Goal: Task Accomplishment & Management: Manage account settings

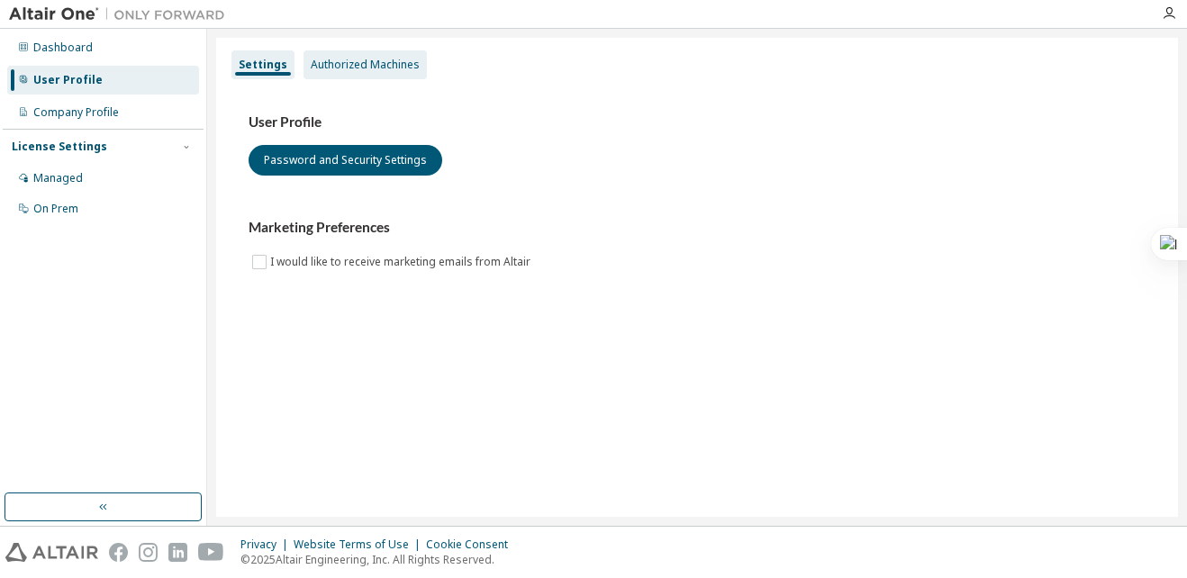
click at [383, 59] on div "Authorized Machines" at bounding box center [365, 65] width 109 height 14
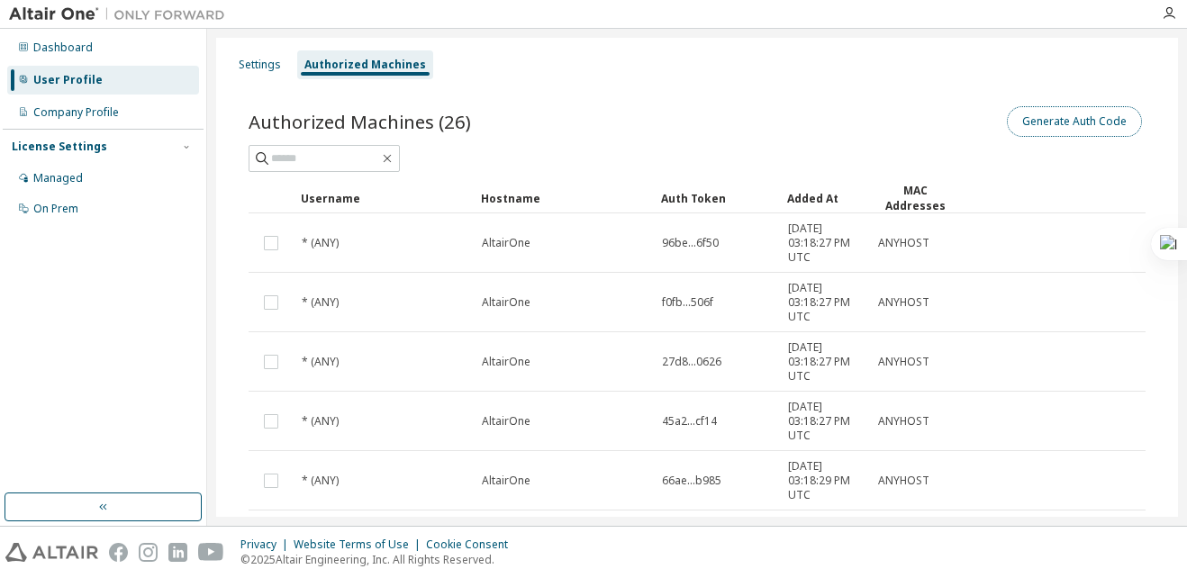
click at [1009, 111] on button "Generate Auth Code" at bounding box center [1074, 121] width 135 height 31
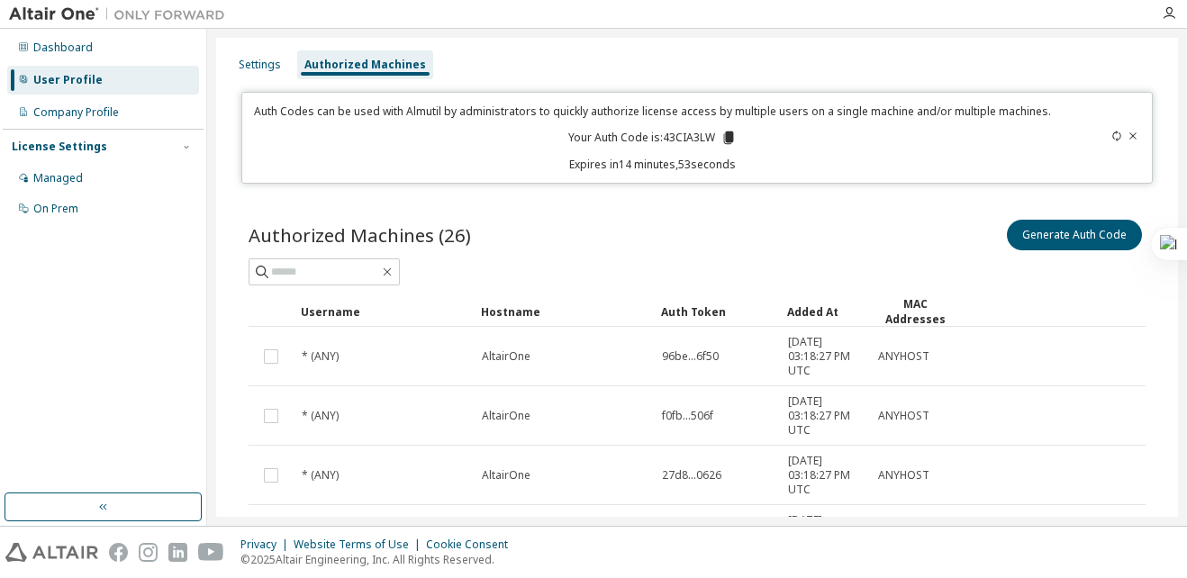
click at [665, 134] on p "Your Auth Code is: 43CIA3LW" at bounding box center [652, 138] width 168 height 16
copy p "43CIA3LW"
click at [899, 227] on div "Generate Auth Code" at bounding box center [921, 235] width 448 height 38
click at [1111, 139] on icon at bounding box center [1116, 136] width 11 height 11
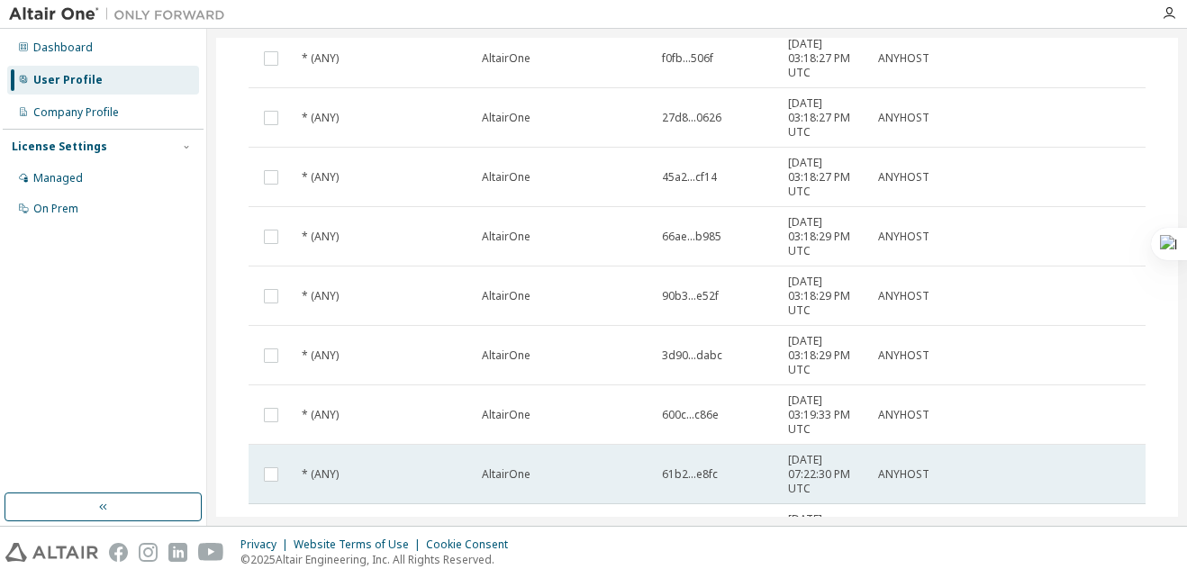
scroll to position [499, 0]
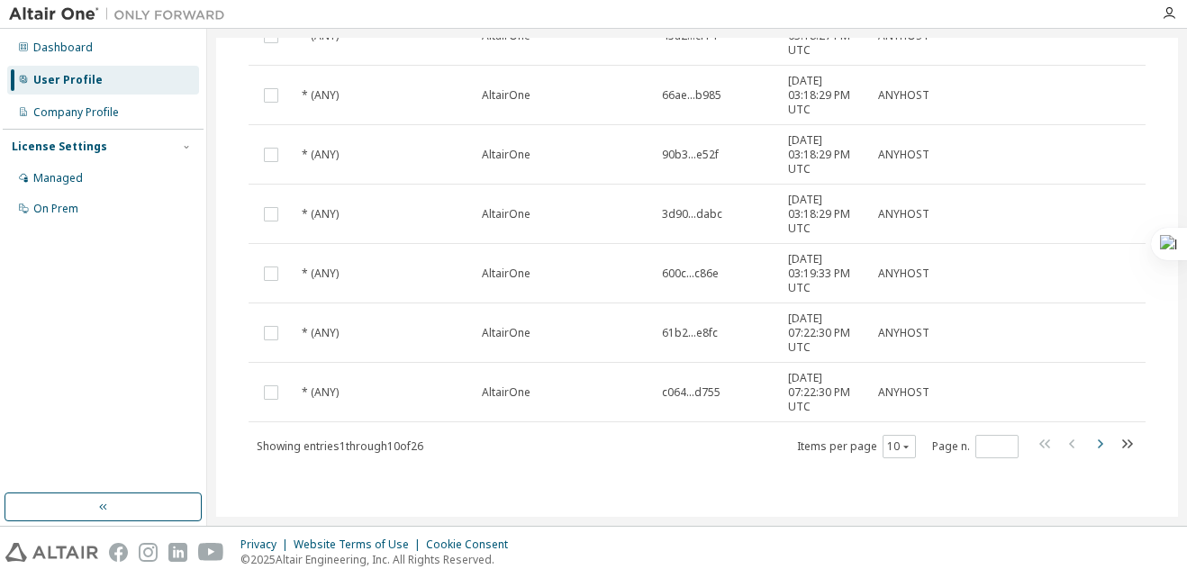
click at [1095, 447] on icon "button" at bounding box center [1100, 444] width 22 height 22
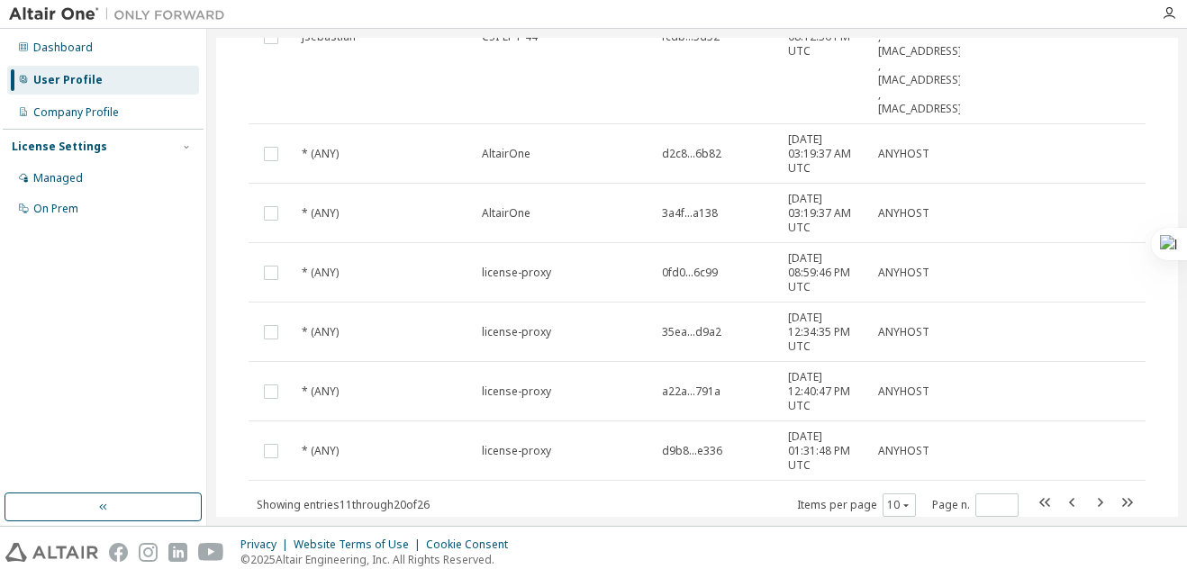
scroll to position [614, 0]
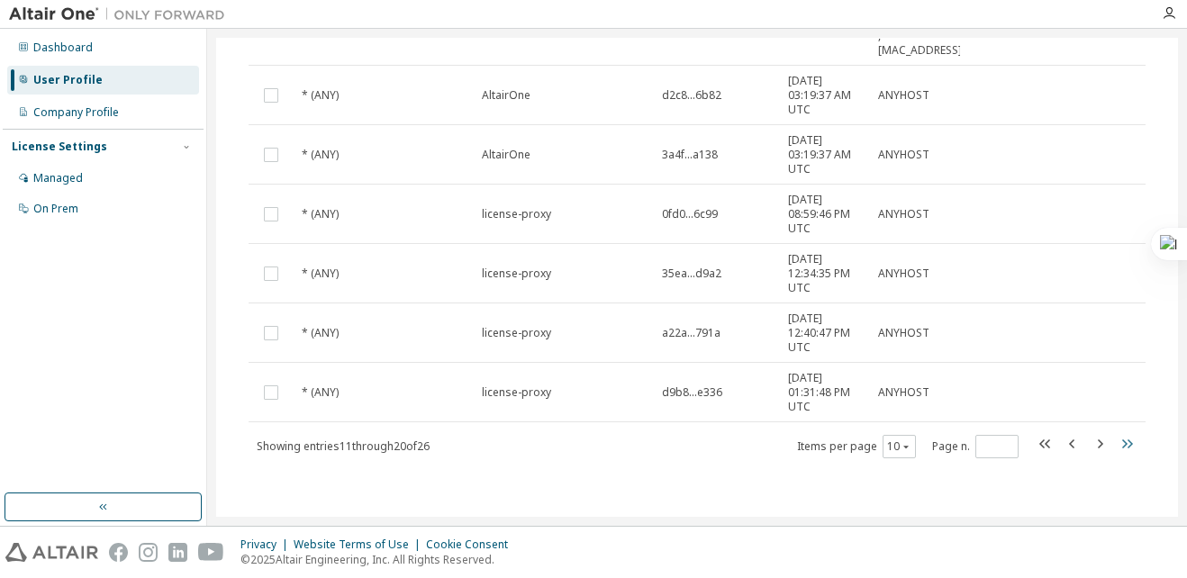
click at [1122, 451] on icon "button" at bounding box center [1127, 444] width 22 height 22
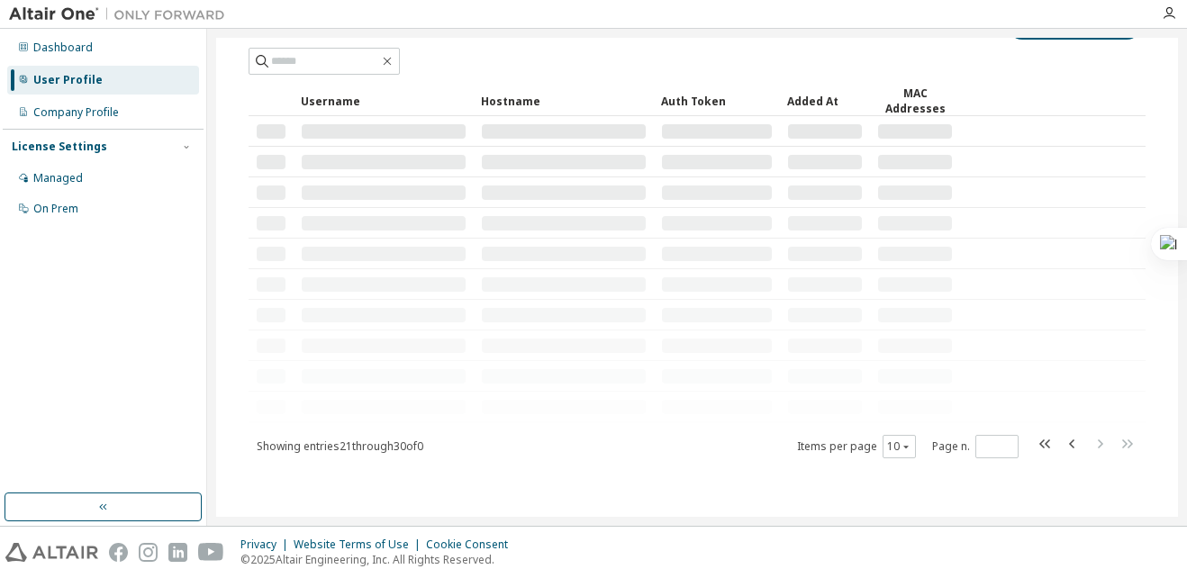
scroll to position [261, 0]
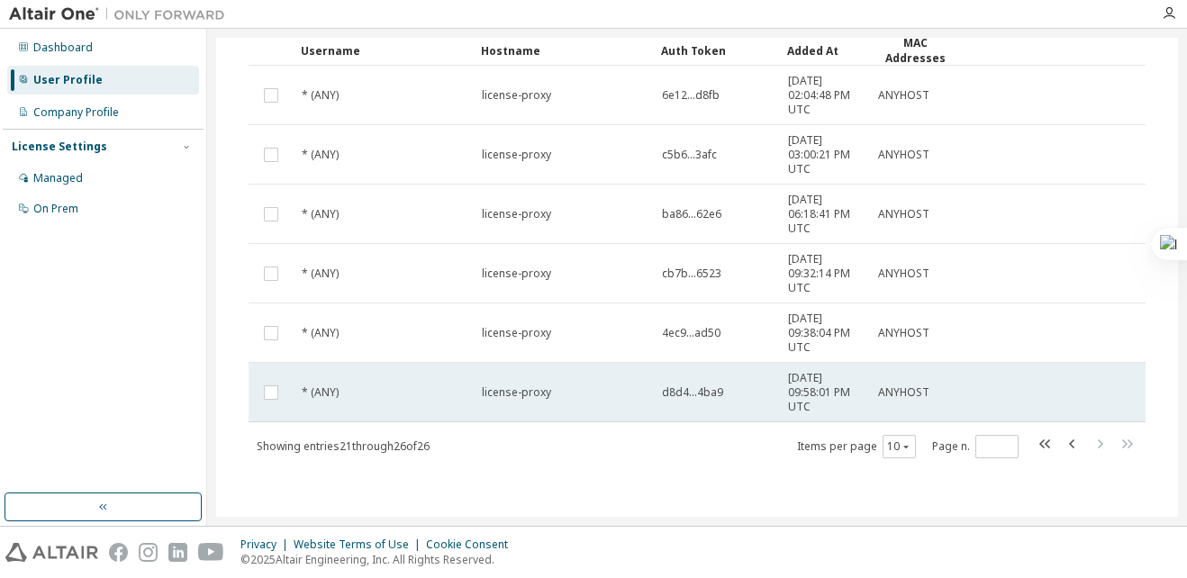
click at [276, 393] on td at bounding box center [271, 392] width 45 height 59
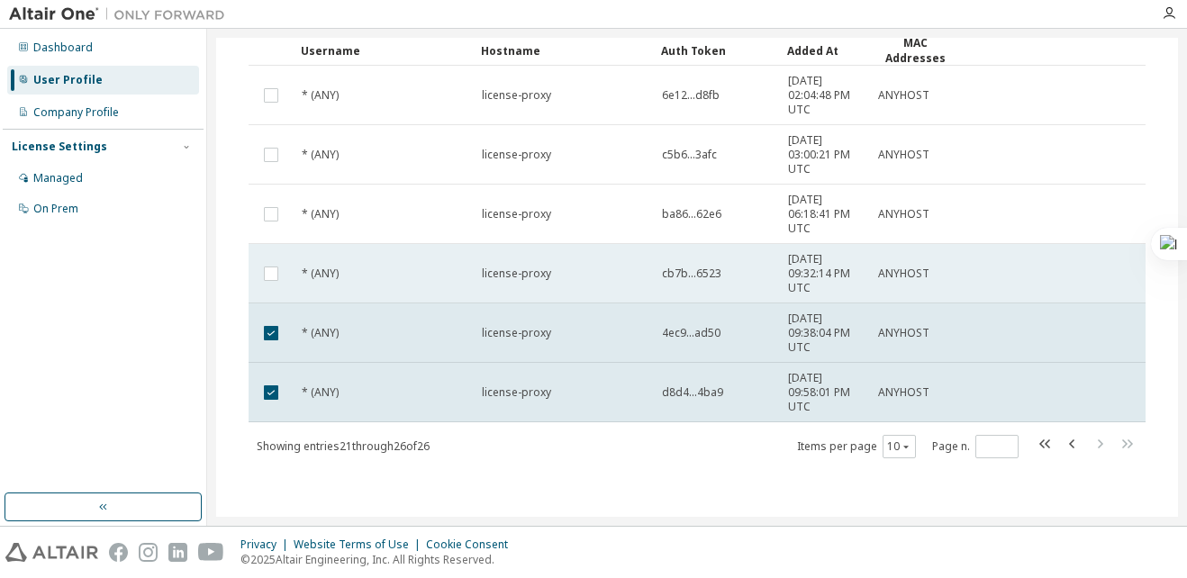
click at [279, 286] on td at bounding box center [271, 273] width 45 height 59
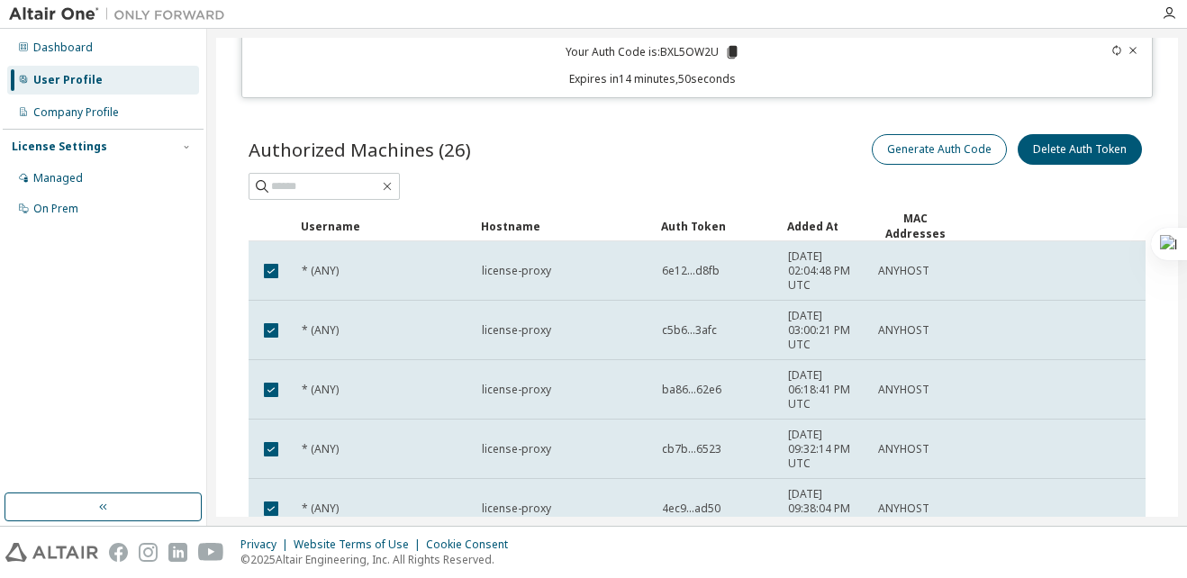
scroll to position [0, 0]
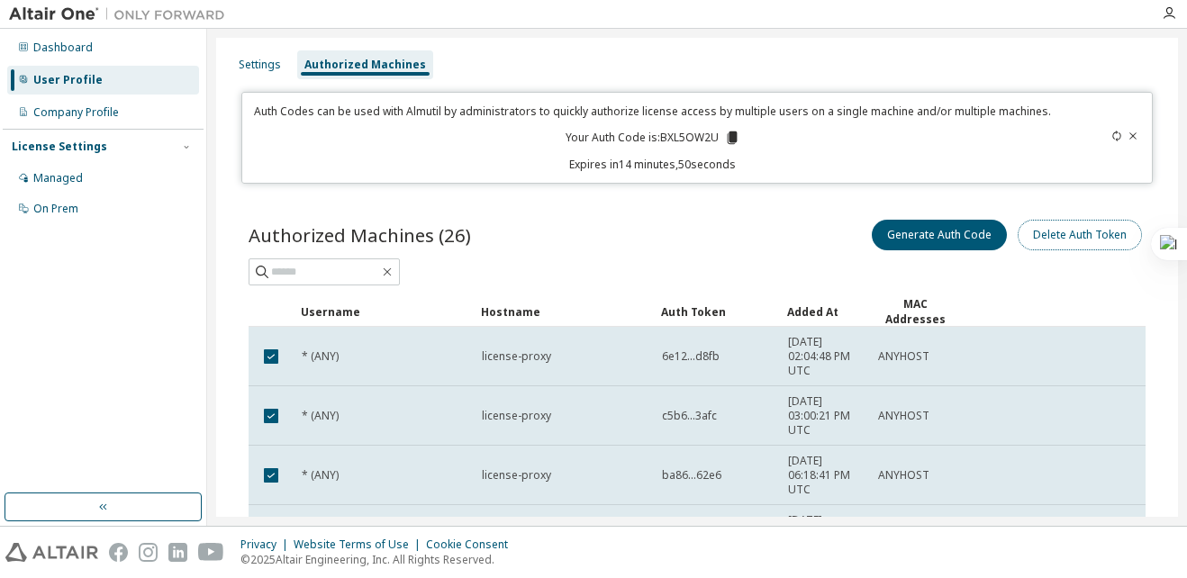
click at [1039, 237] on button "Delete Auth Token" at bounding box center [1080, 235] width 124 height 31
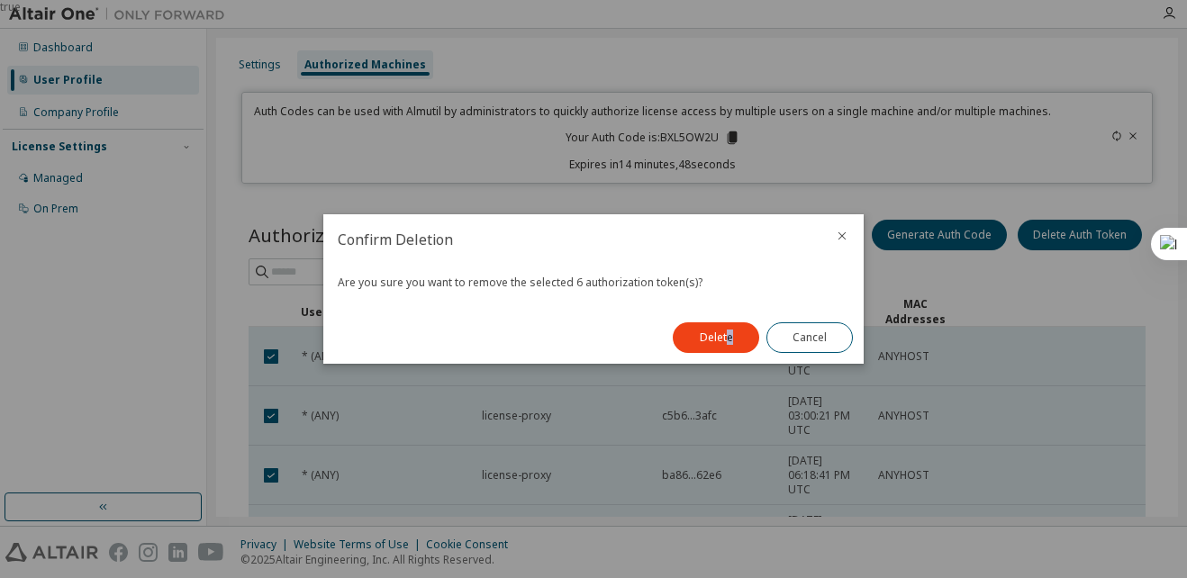
click at [729, 358] on div "Delete Cancel" at bounding box center [763, 338] width 202 height 52
drag, startPoint x: 729, startPoint y: 358, endPoint x: 735, endPoint y: 340, distance: 18.8
click at [735, 340] on button "Delete" at bounding box center [716, 337] width 86 height 31
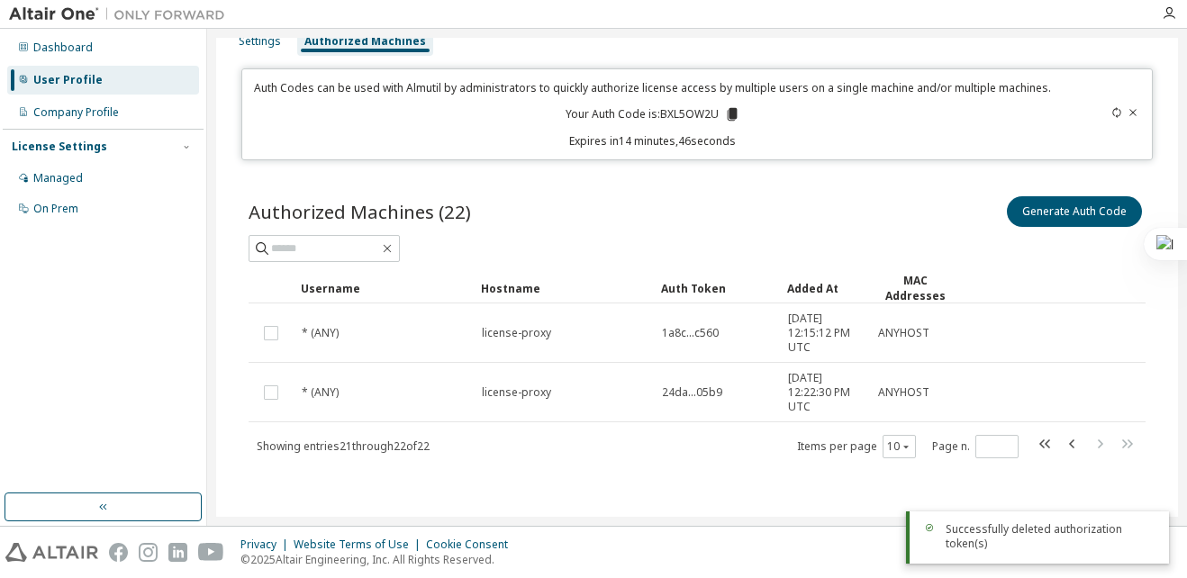
scroll to position [23, 0]
click at [1036, 447] on icon "button" at bounding box center [1046, 444] width 22 height 22
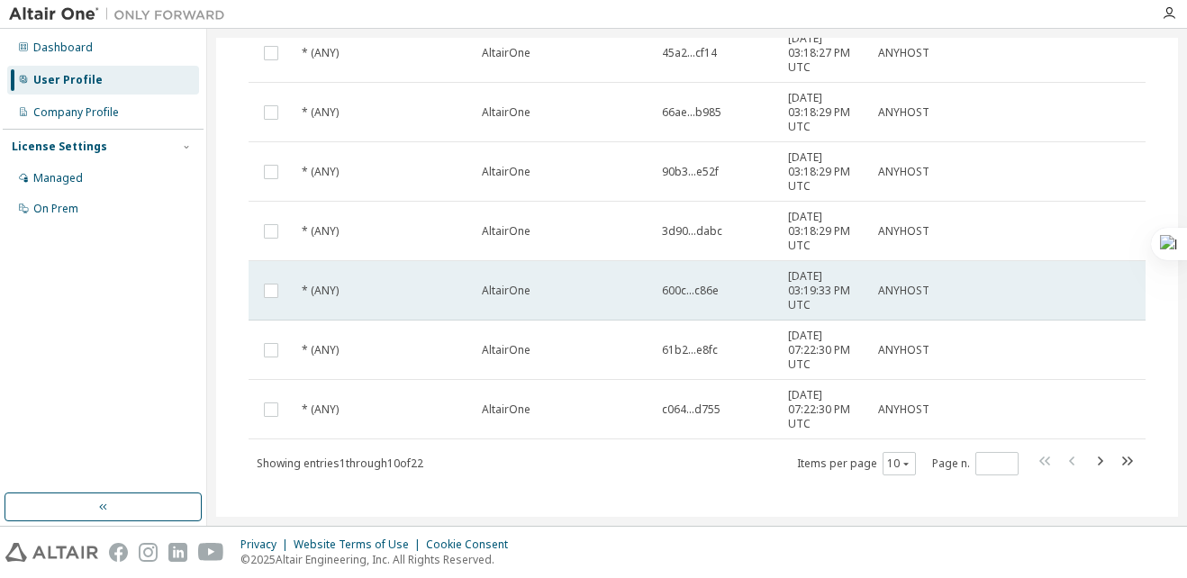
scroll to position [499, 0]
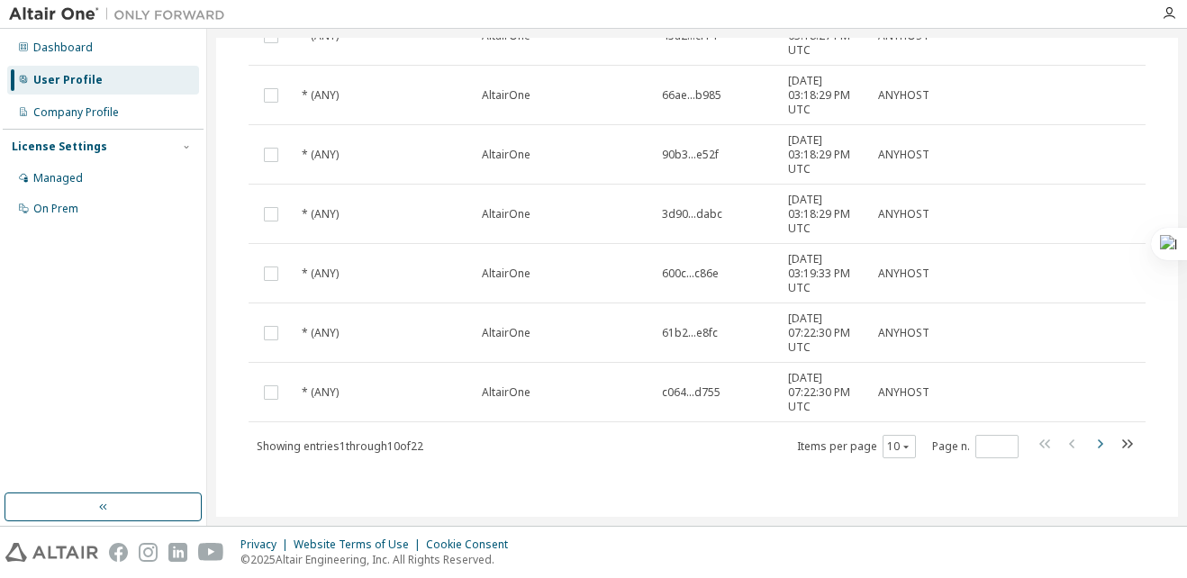
click at [1090, 439] on icon "button" at bounding box center [1100, 444] width 22 height 22
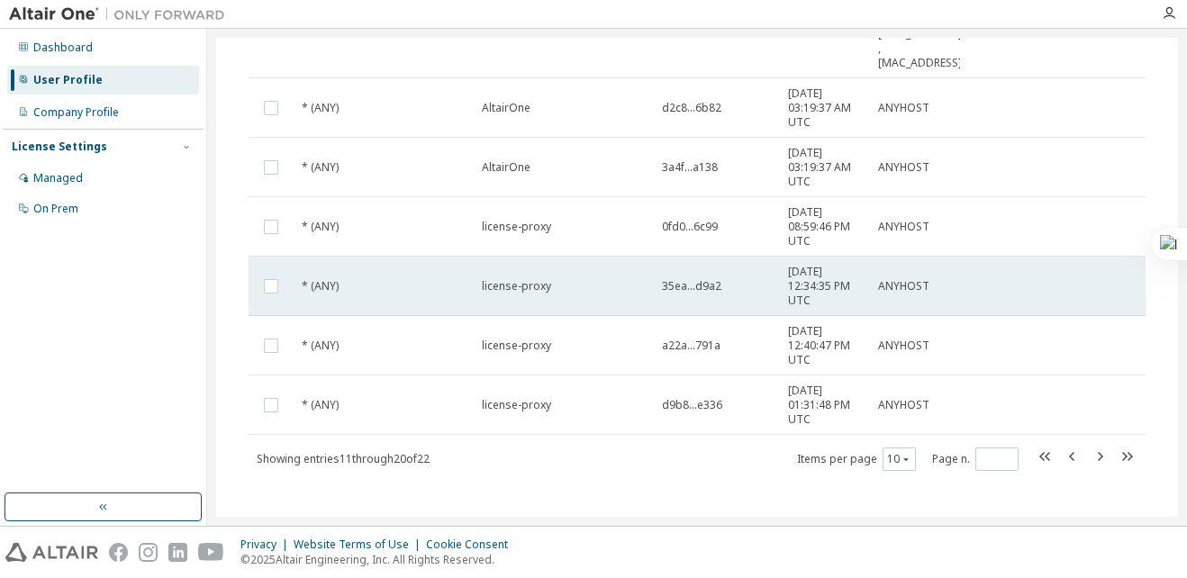
scroll to position [614, 0]
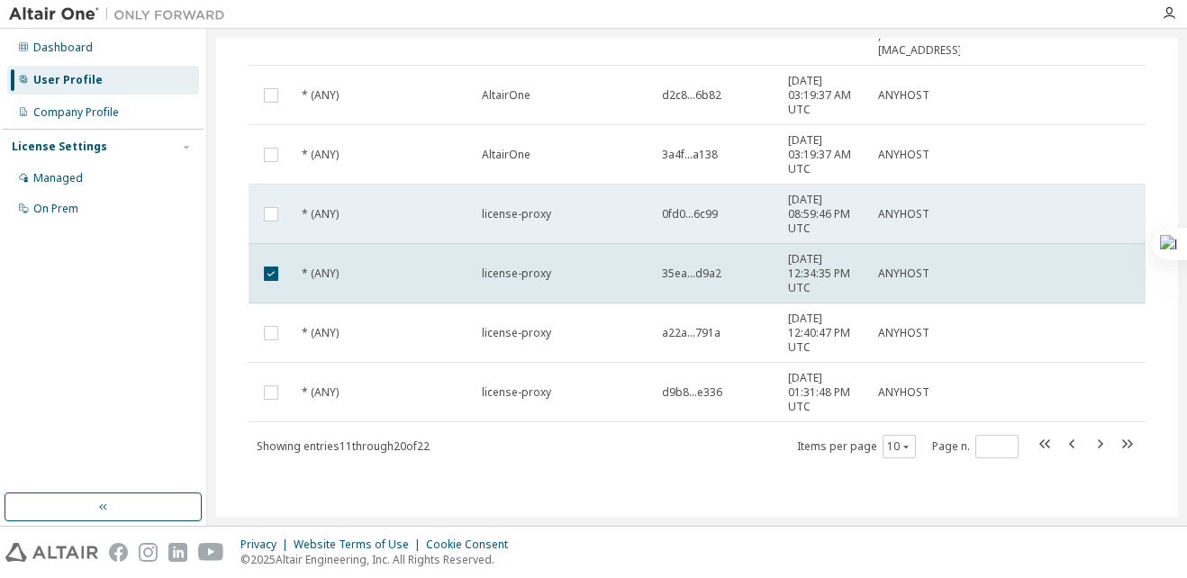
click at [274, 231] on td at bounding box center [271, 214] width 45 height 59
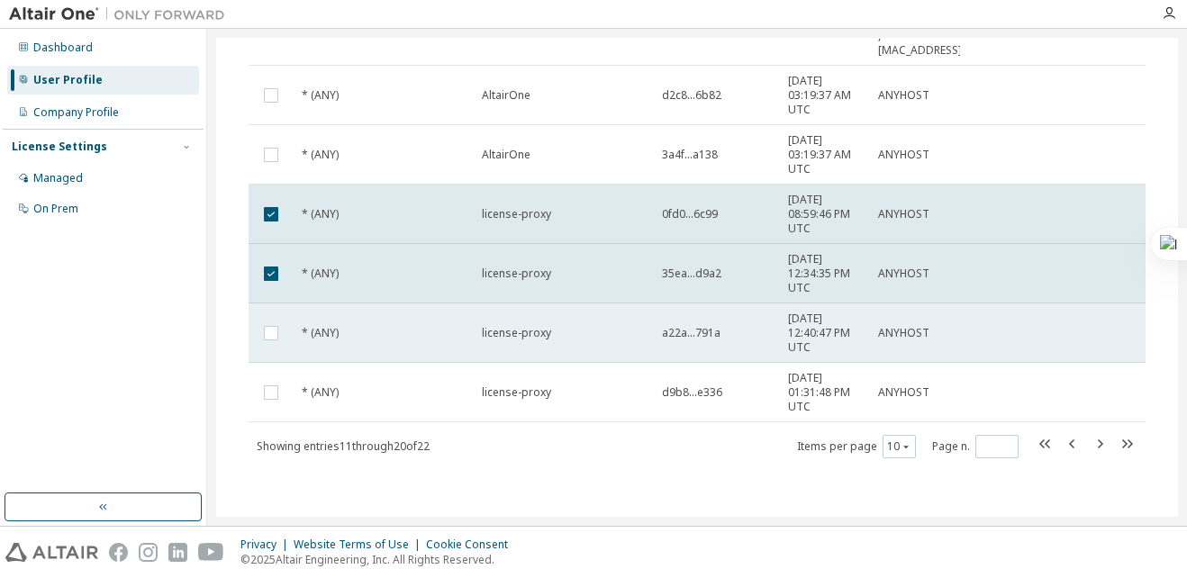
click at [282, 321] on td at bounding box center [271, 332] width 45 height 59
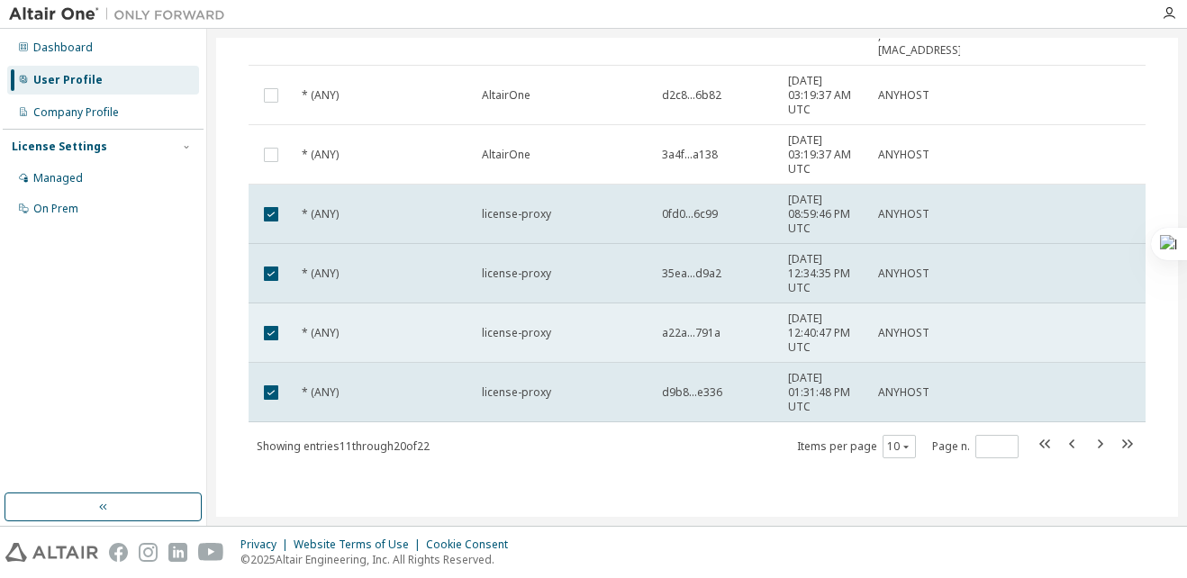
scroll to position [164, 0]
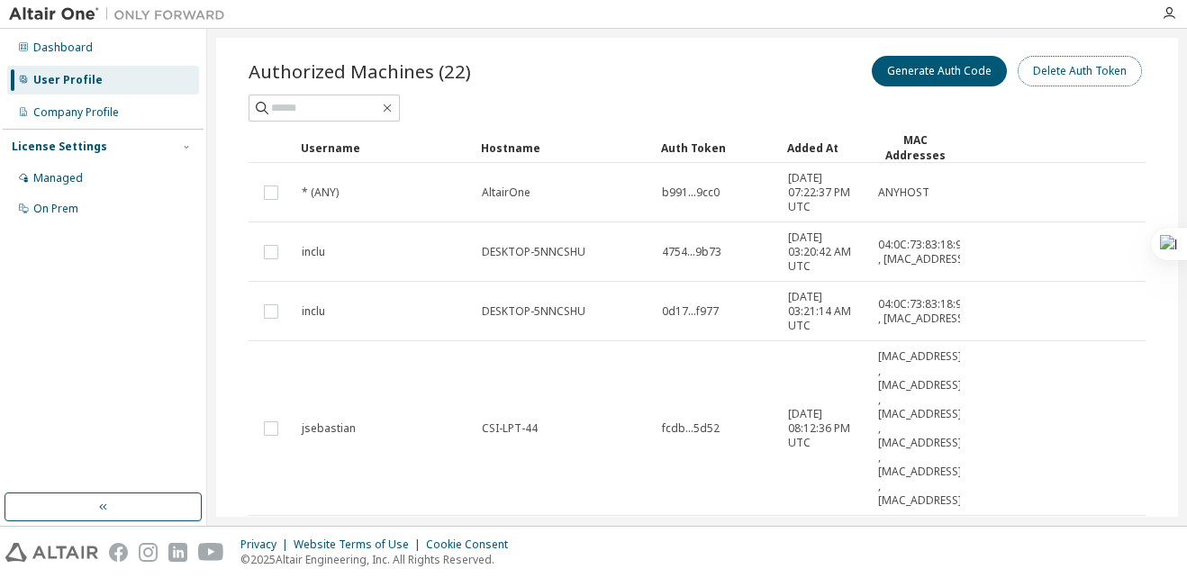
click at [1073, 64] on button "Delete Auth Token" at bounding box center [1080, 71] width 124 height 31
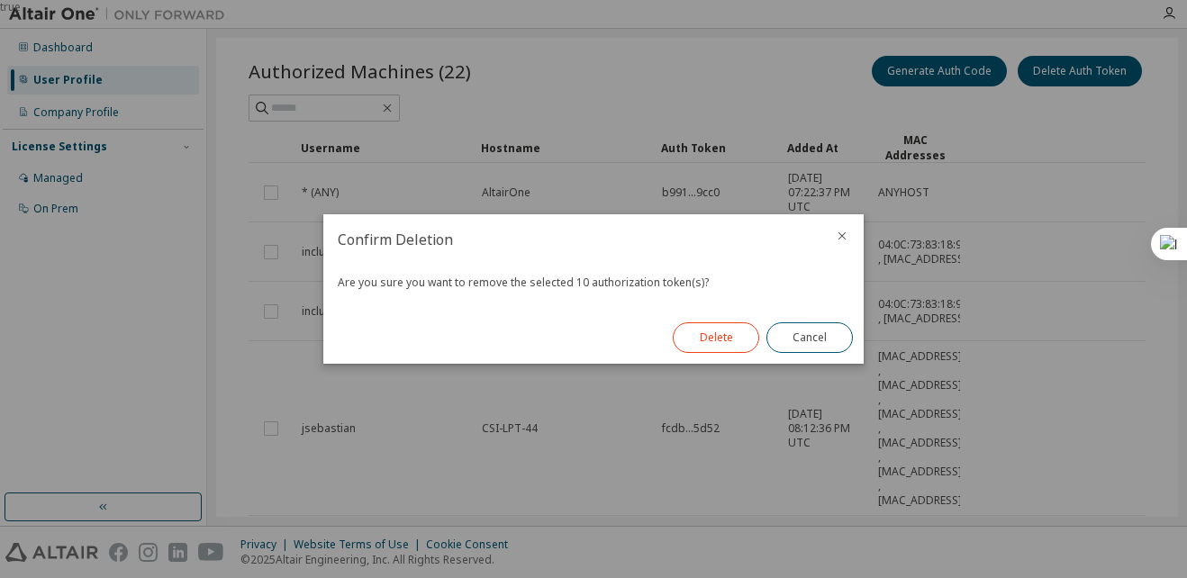
click at [727, 328] on button "Delete" at bounding box center [716, 337] width 86 height 31
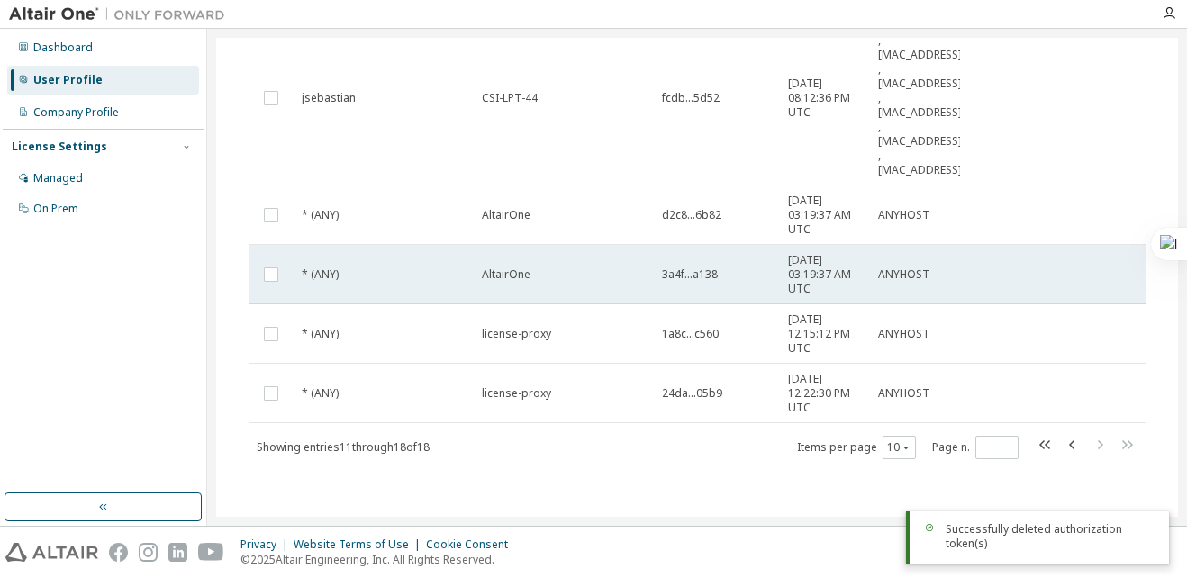
scroll to position [495, 0]
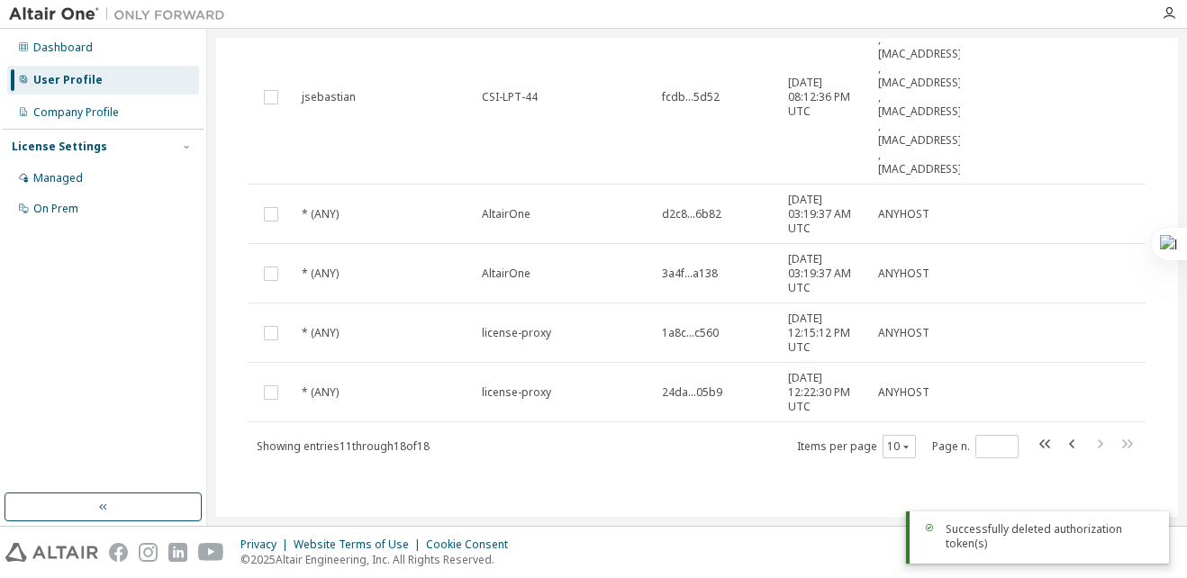
click at [270, 348] on td at bounding box center [271, 332] width 45 height 59
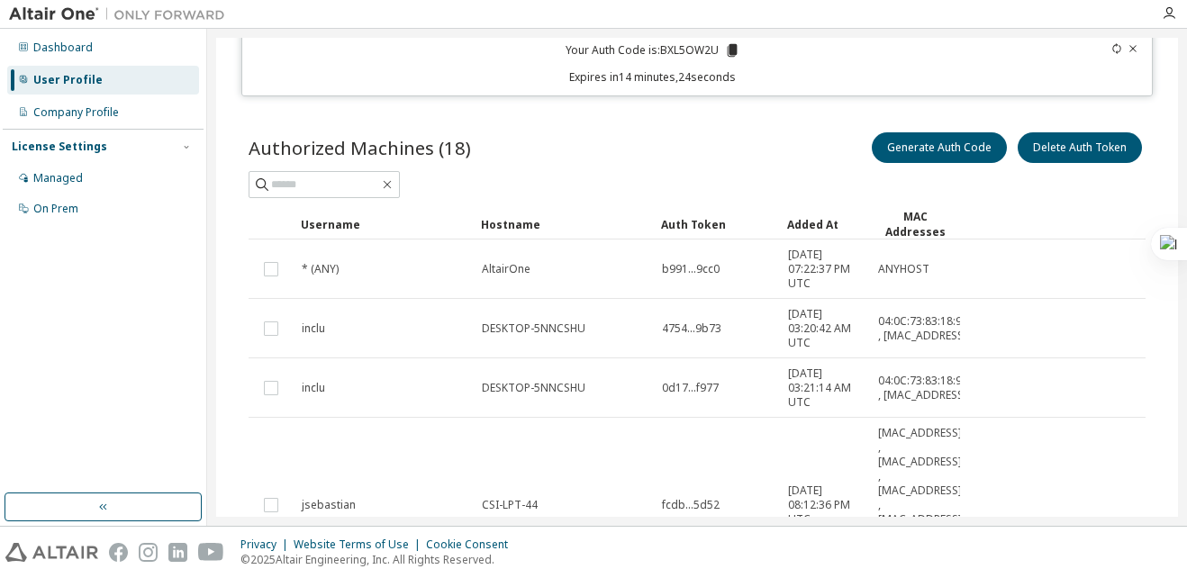
scroll to position [45, 0]
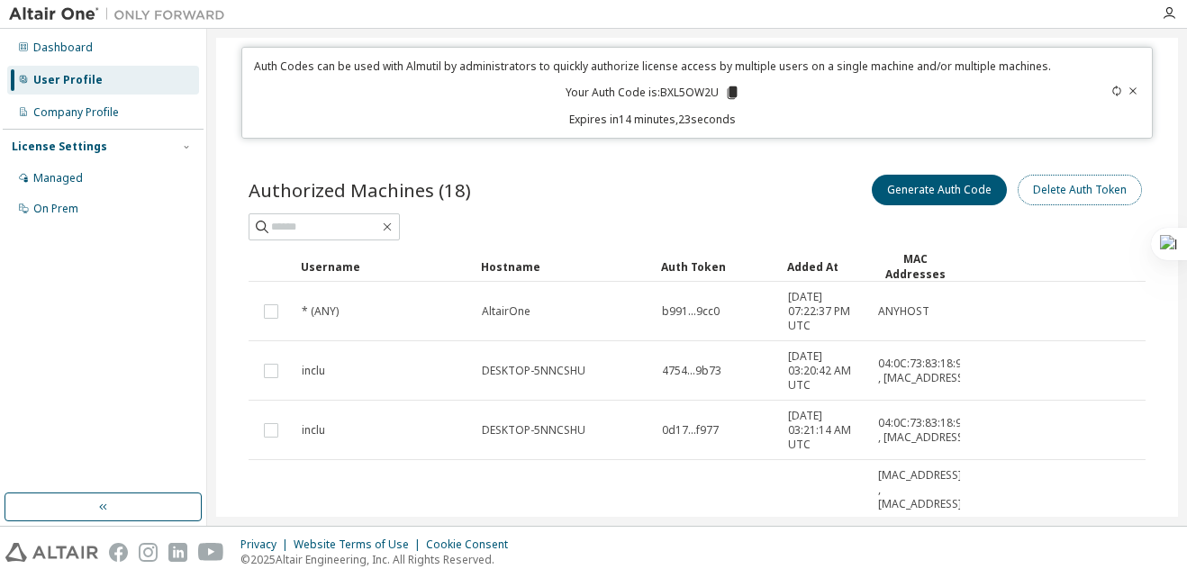
click at [1052, 186] on button "Delete Auth Token" at bounding box center [1080, 190] width 124 height 31
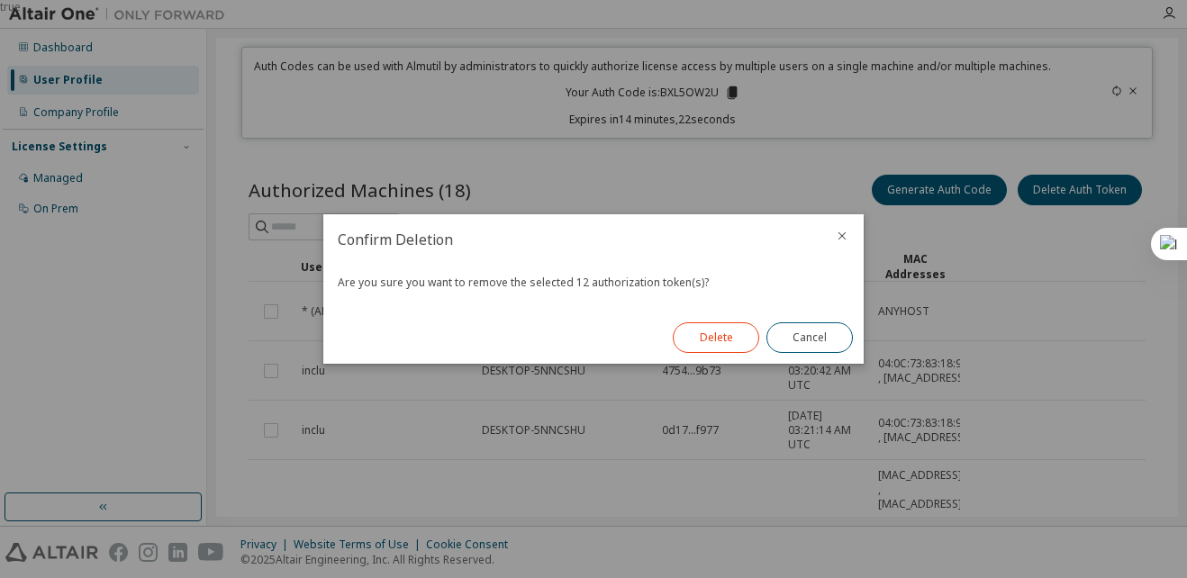
click at [706, 338] on button "Delete" at bounding box center [716, 337] width 86 height 31
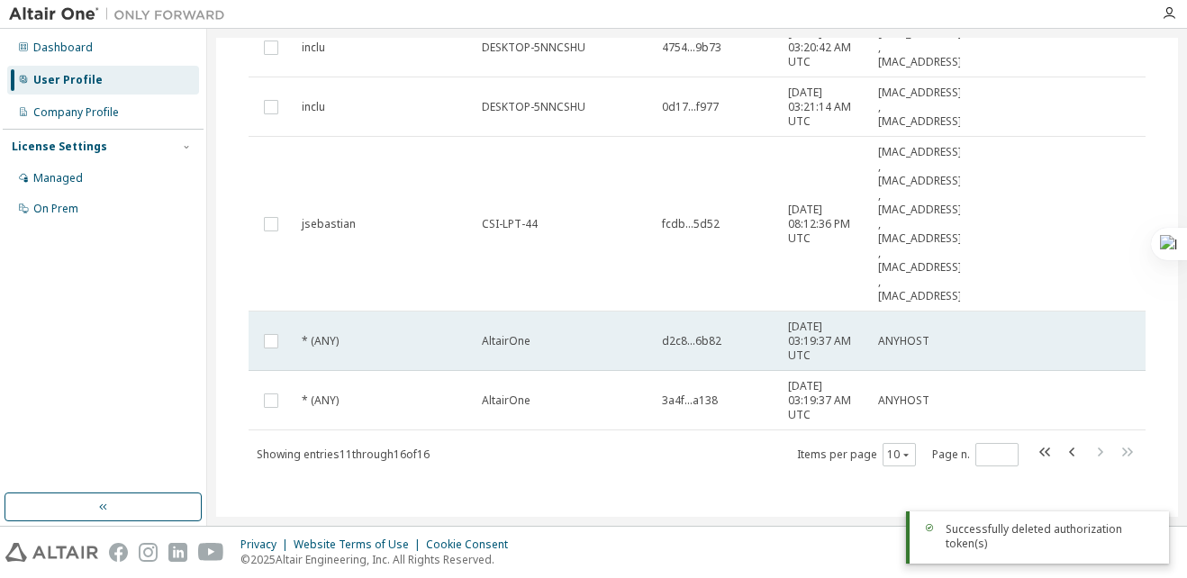
scroll to position [376, 0]
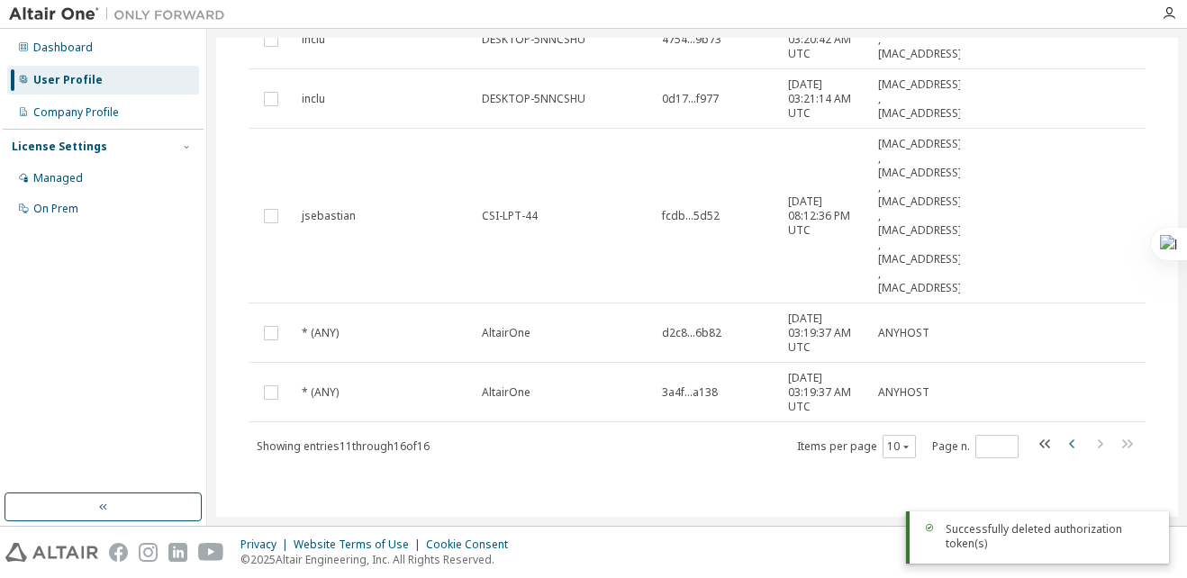
click at [1063, 449] on icon "button" at bounding box center [1073, 444] width 22 height 22
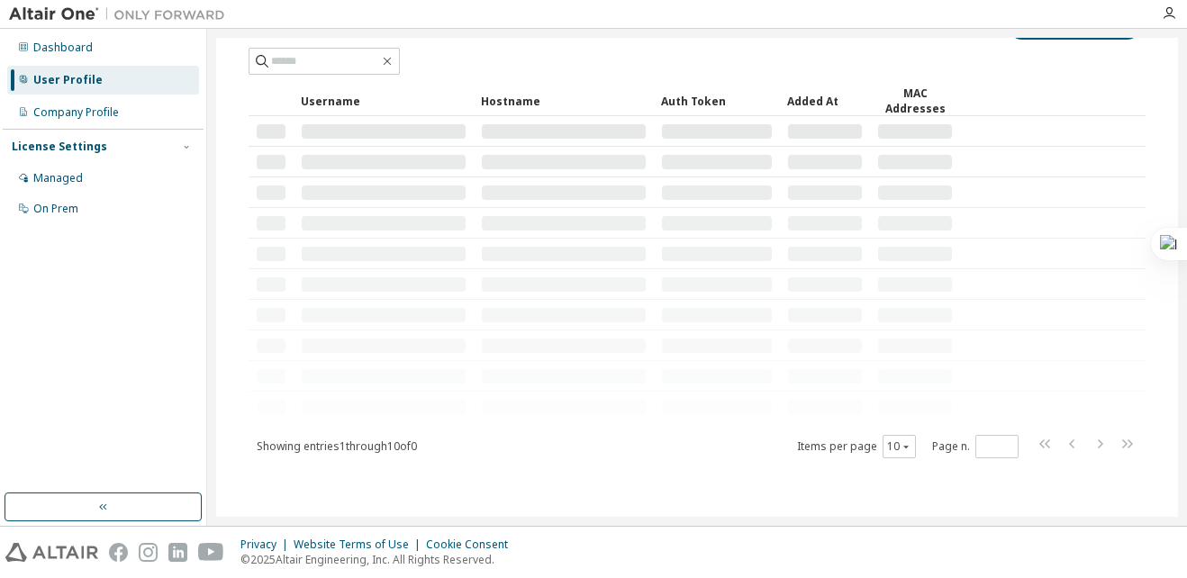
scroll to position [0, 0]
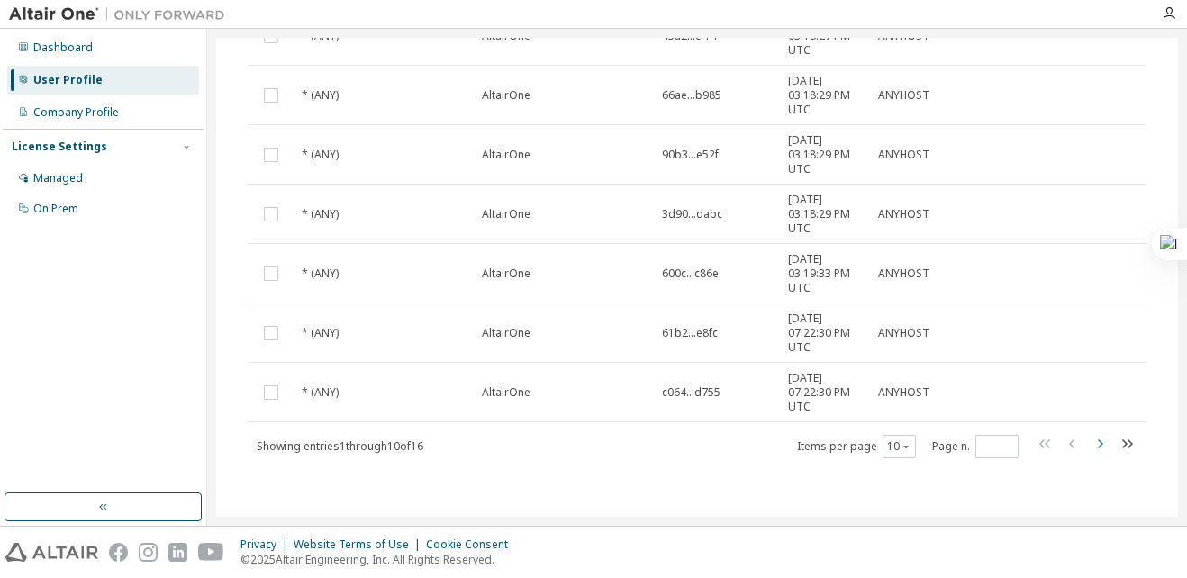
click at [1089, 448] on icon "button" at bounding box center [1100, 444] width 22 height 22
type input "*"
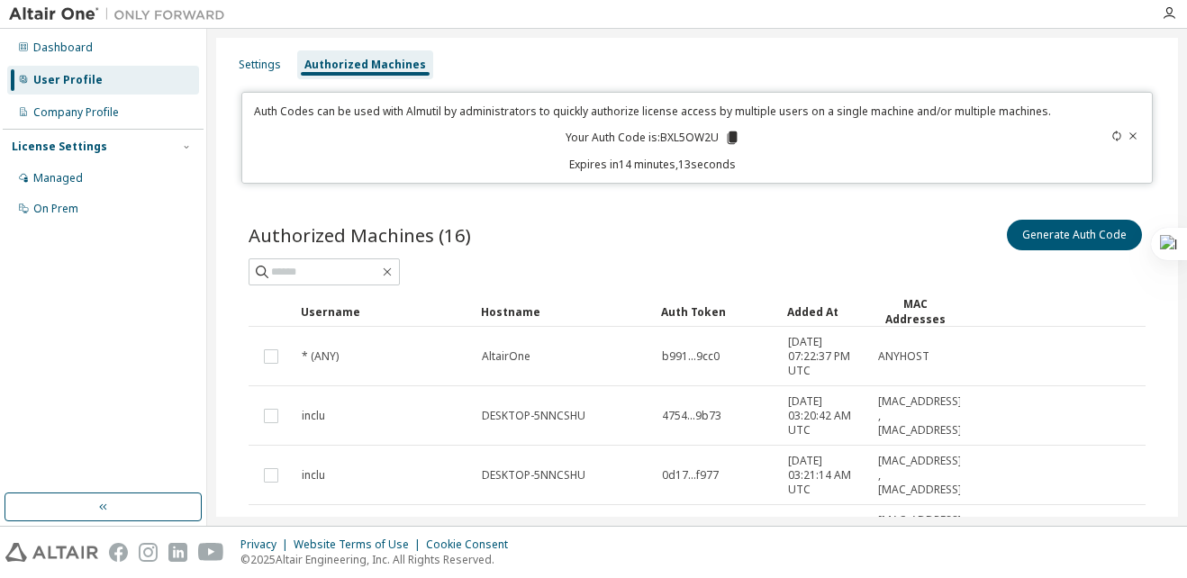
click at [691, 139] on p "Your Auth Code is: BXL5OW2U" at bounding box center [652, 138] width 175 height 16
copy p "BXL5OW2U"
click at [753, 132] on div "Auth Codes can be used with Almutil by administrators to quickly authorize lice…" at bounding box center [653, 138] width 800 height 68
click at [895, 102] on div "Auth Codes can be used with Almutil by administrators to quickly authorize lice…" at bounding box center [697, 138] width 912 height 92
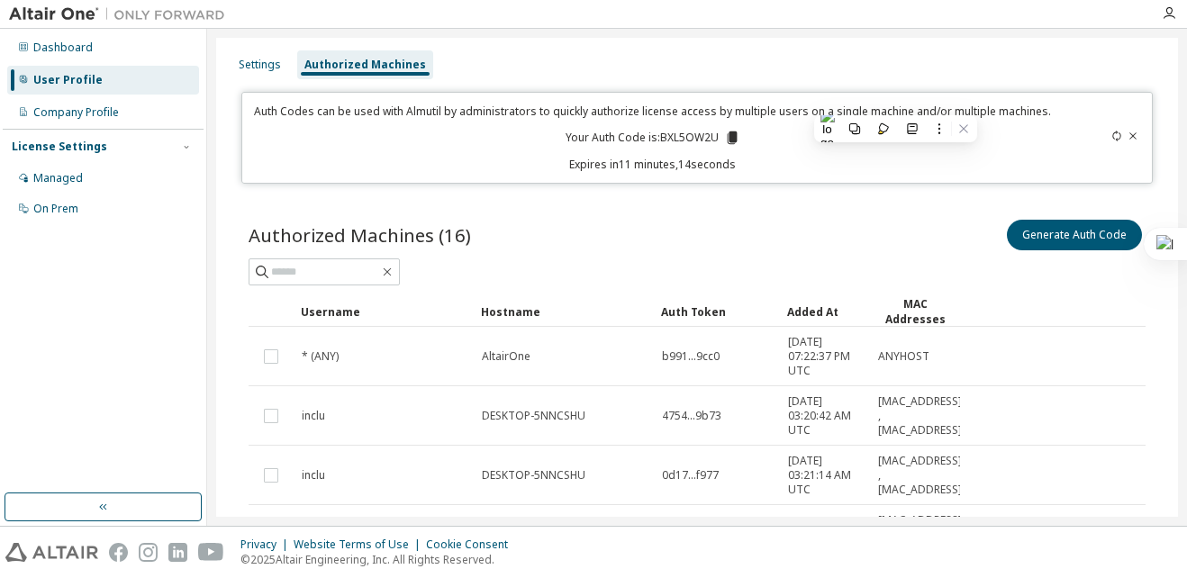
click at [1100, 135] on div at bounding box center [1097, 138] width 89 height 68
click at [1111, 135] on icon at bounding box center [1116, 136] width 11 height 11
click at [676, 142] on p "Your Auth Code is: NF5EJOP4" at bounding box center [652, 138] width 167 height 16
copy p "NF5EJOP4"
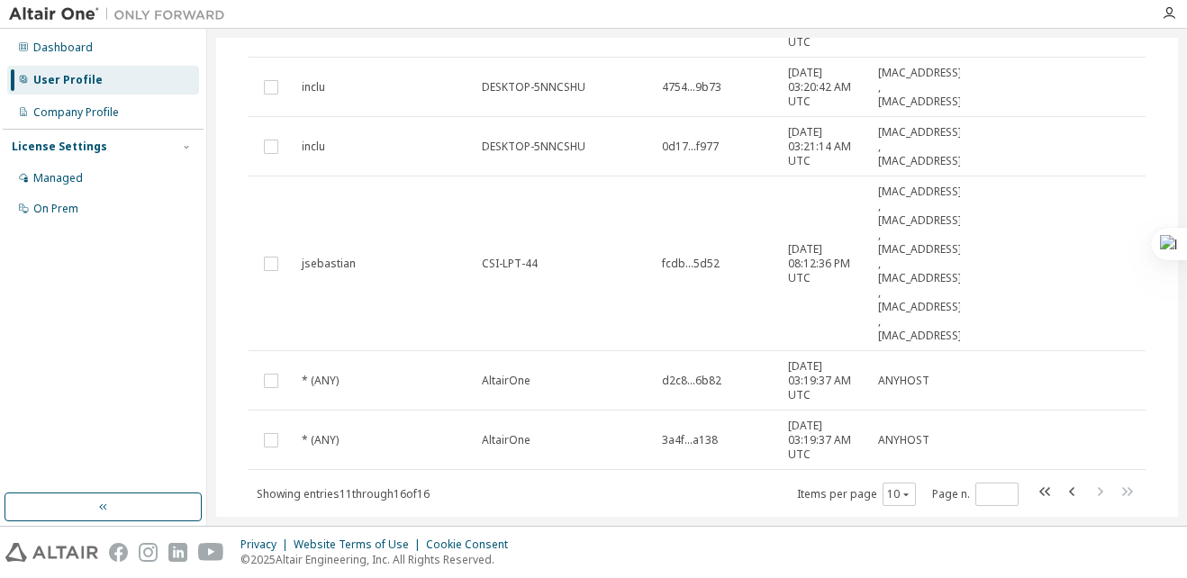
scroll to position [376, 0]
